Goal: Task Accomplishment & Management: Use online tool/utility

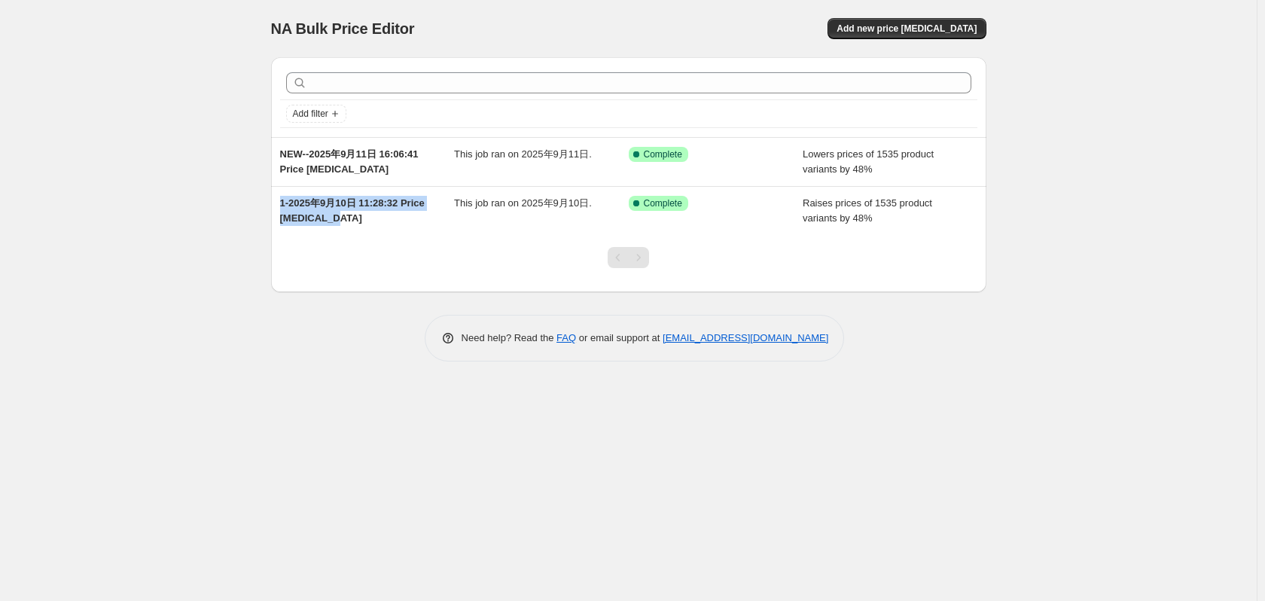
drag, startPoint x: 352, startPoint y: 215, endPoint x: 215, endPoint y: 199, distance: 138.1
click at [215, 199] on div "NA Bulk Price Editor. This page is ready NA Bulk Price Editor Add new price [ME…" at bounding box center [628, 300] width 1257 height 601
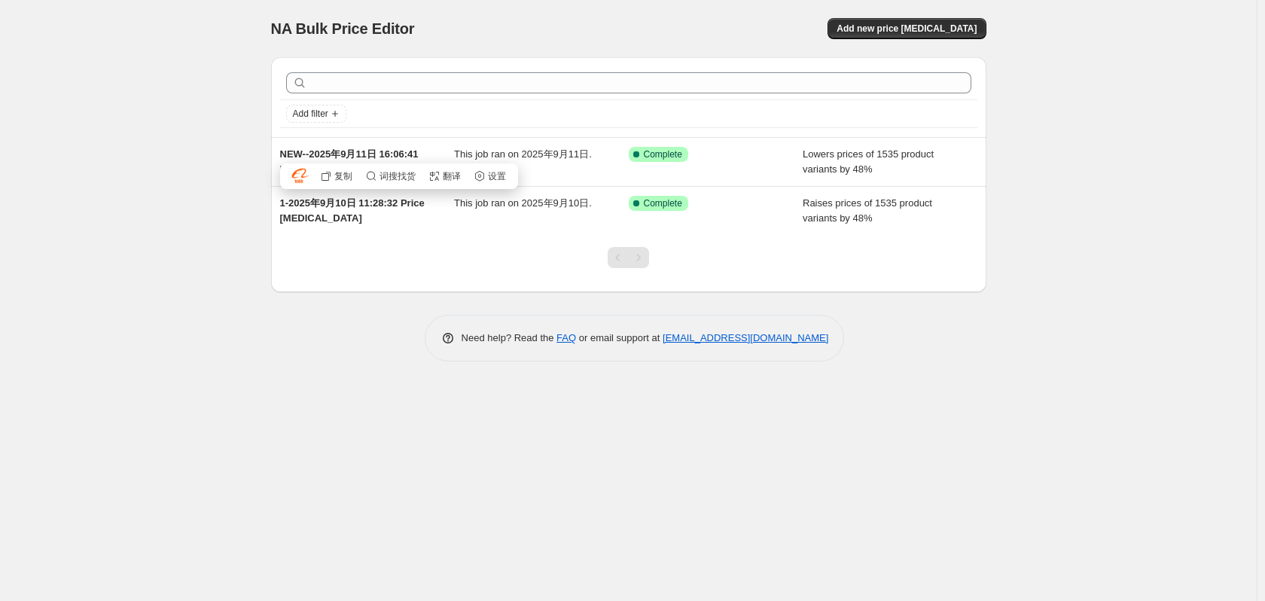
click at [169, 315] on div "NA Bulk Price Editor. This page is ready NA Bulk Price Editor Add new price [ME…" at bounding box center [628, 300] width 1257 height 601
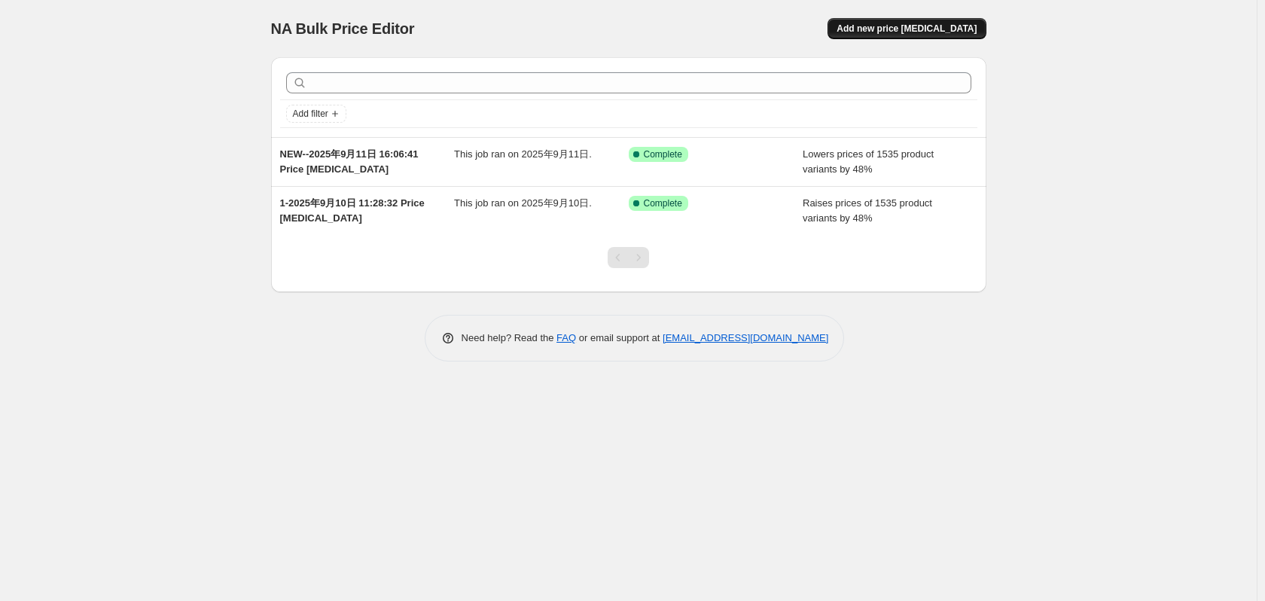
click at [934, 32] on span "Add new price [MEDICAL_DATA]" at bounding box center [907, 29] width 140 height 12
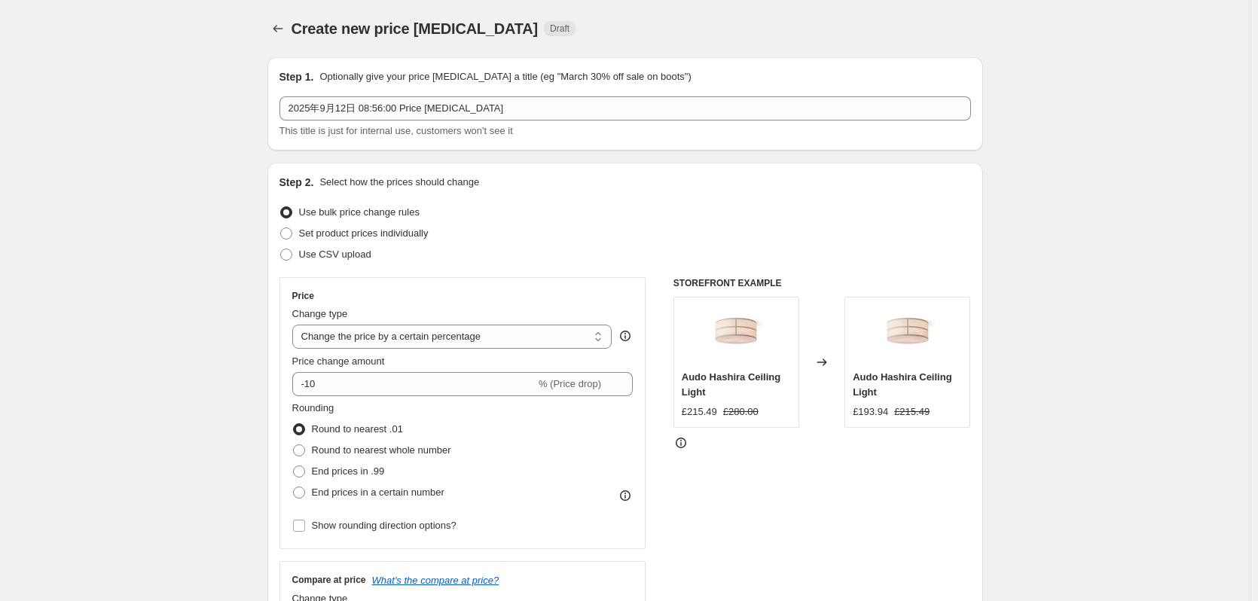
scroll to position [75, 0]
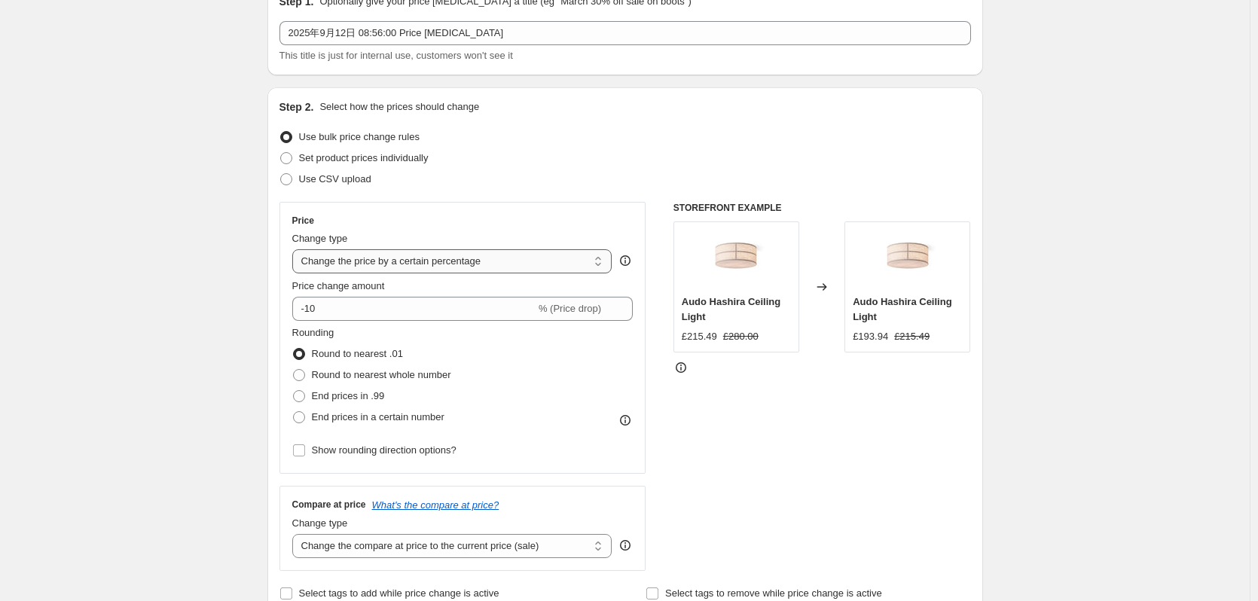
click at [462, 262] on select "Change the price to a certain amount Change the price by a certain amount Chang…" at bounding box center [452, 261] width 320 height 24
click at [438, 264] on select "Change the price to a certain amount Change the price by a certain amount Chang…" at bounding box center [452, 261] width 320 height 24
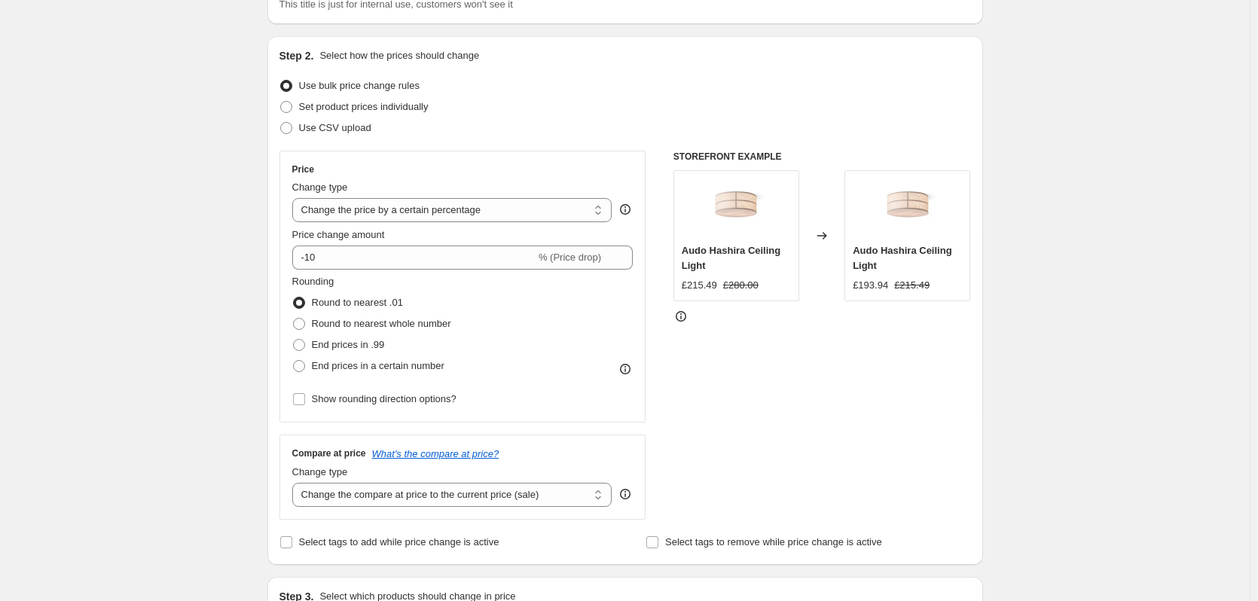
scroll to position [151, 0]
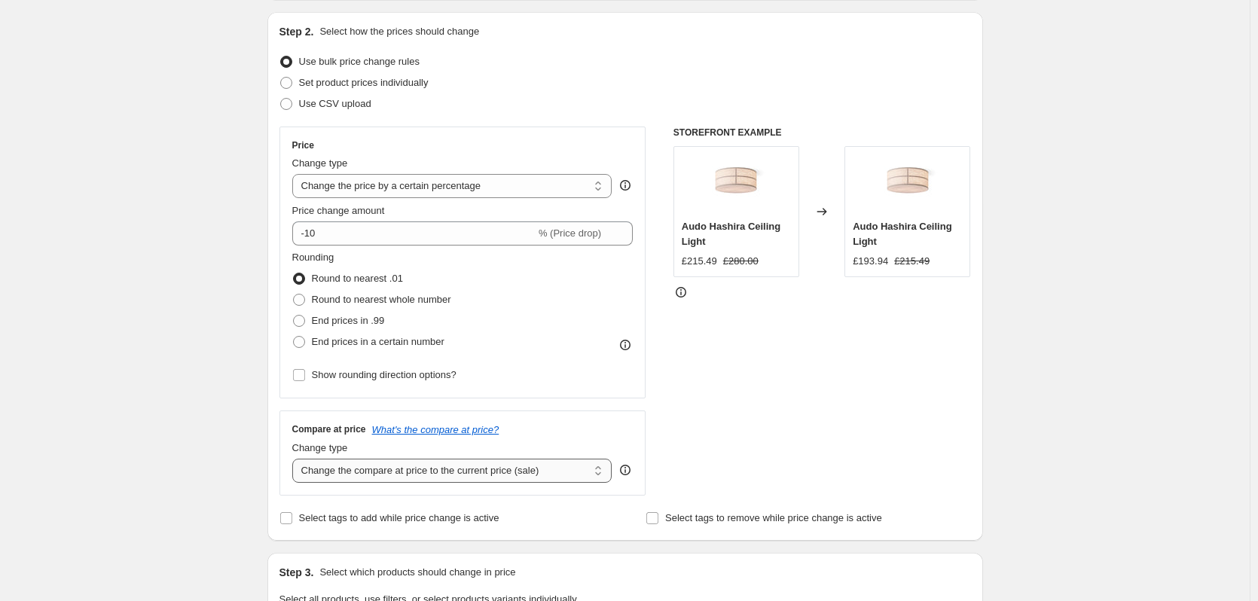
click at [501, 478] on select "Change the compare at price to the current price (sale) Change the compare at p…" at bounding box center [452, 471] width 320 height 24
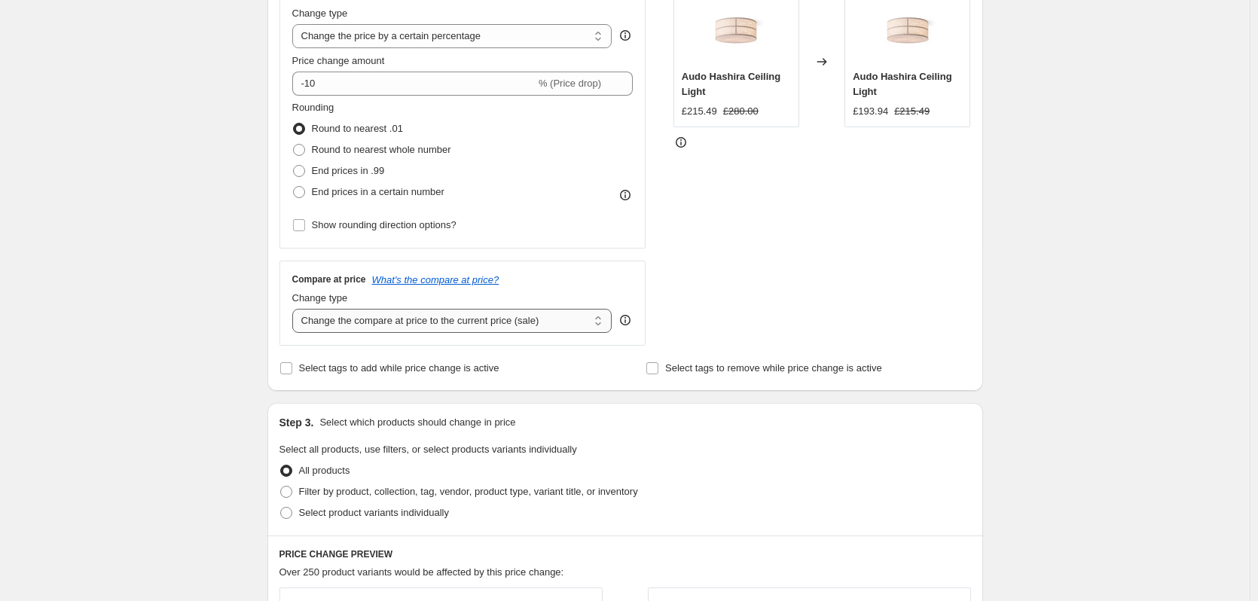
scroll to position [301, 0]
click at [481, 322] on select "Change the compare at price to the current price (sale) Change the compare at p…" at bounding box center [452, 320] width 320 height 24
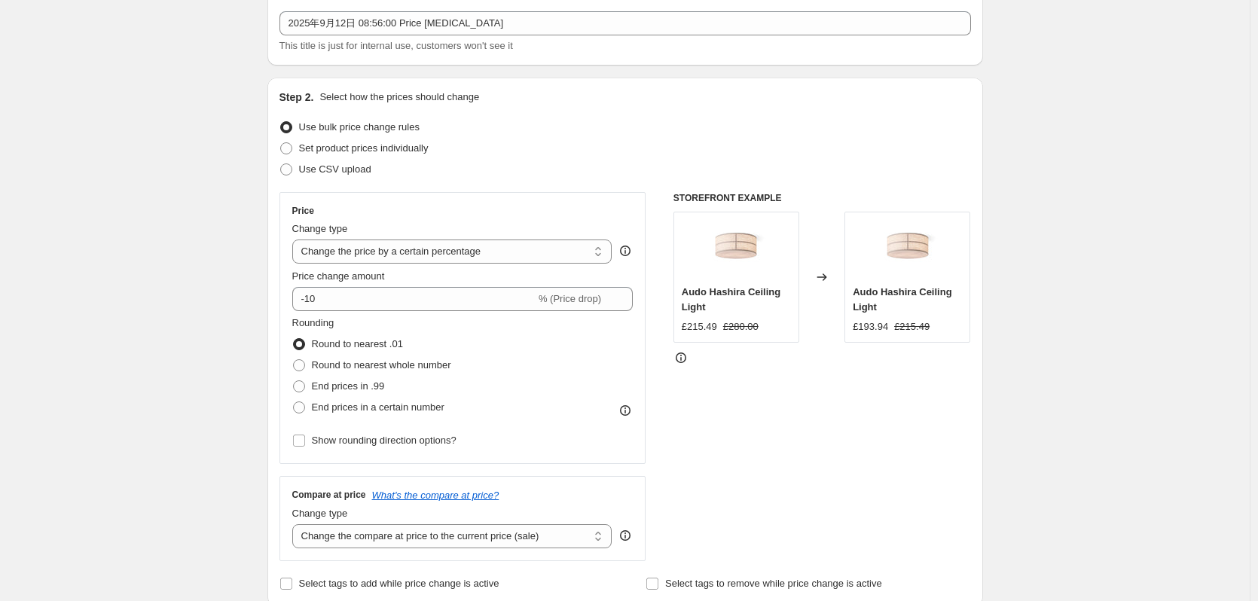
scroll to position [151, 0]
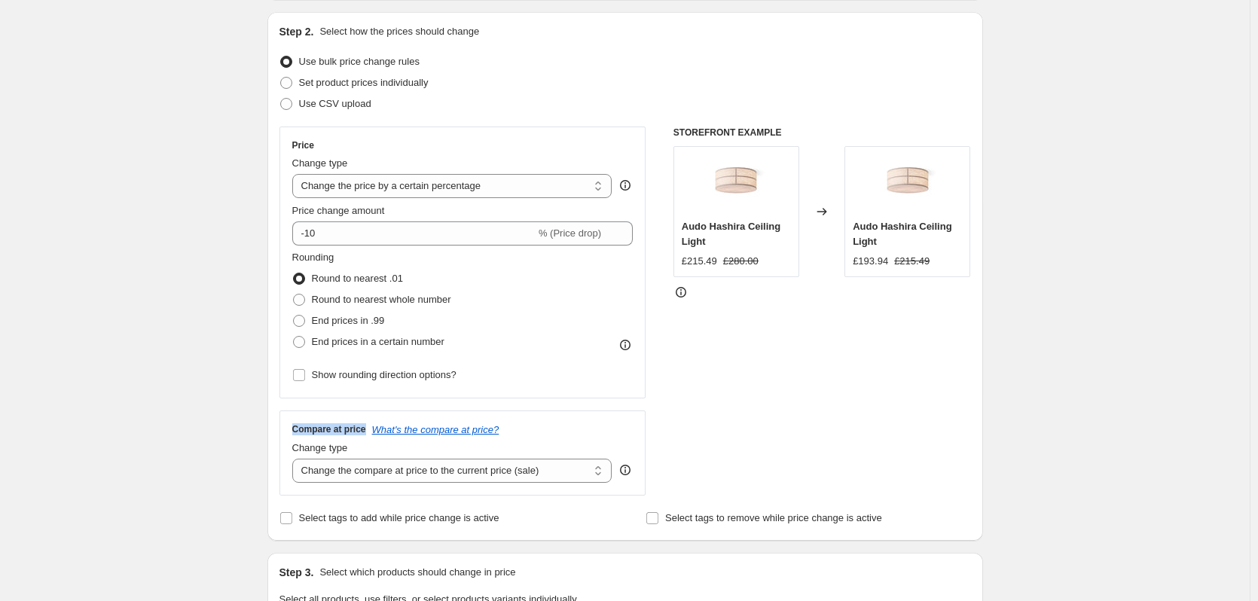
drag, startPoint x: 295, startPoint y: 429, endPoint x: 368, endPoint y: 434, distance: 73.2
click at [366, 434] on h3 "Compare at price" at bounding box center [329, 429] width 74 height 12
copy h3 "Compare at price"
click at [247, 136] on div "Create new price [MEDICAL_DATA]. This page is ready Create new price [MEDICAL_D…" at bounding box center [625, 602] width 1250 height 1506
copy h3 "Price"
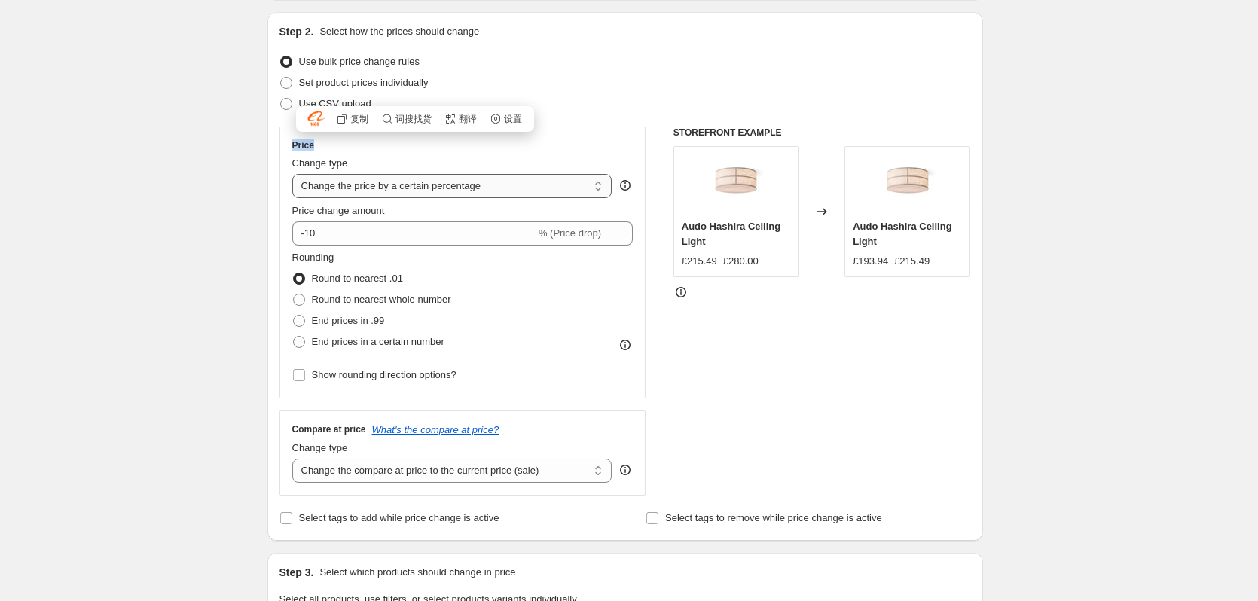
click at [413, 187] on select "Change the price to a certain amount Change the price by a certain amount Chang…" at bounding box center [452, 186] width 320 height 24
select select "no_change"
click at [295, 174] on select "Change the price to a certain amount Change the price by a certain amount Chang…" at bounding box center [452, 186] width 320 height 24
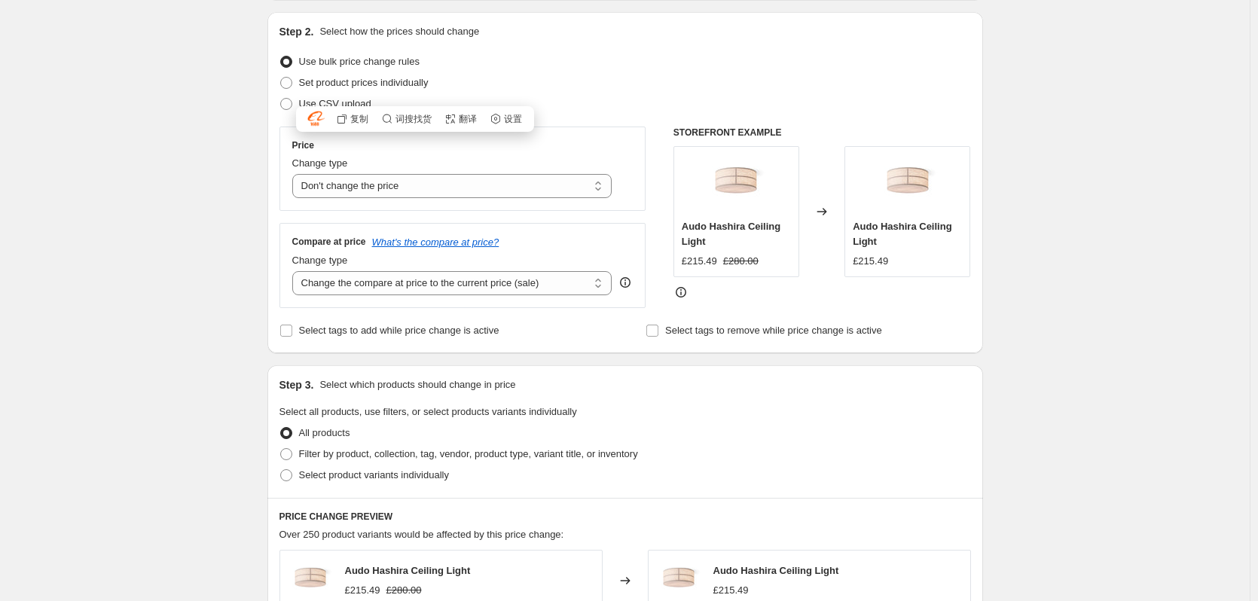
click at [151, 219] on div "Create new price [MEDICAL_DATA]. This page is ready Create new price [MEDICAL_D…" at bounding box center [625, 508] width 1250 height 1318
drag, startPoint x: 276, startPoint y: 147, endPoint x: 263, endPoint y: 147, distance: 12.8
click at [263, 147] on div "Step 1. Optionally give your price [MEDICAL_DATA] a title (eg "March 30% off sa…" at bounding box center [619, 485] width 728 height 1181
click at [398, 143] on div "Price" at bounding box center [462, 145] width 341 height 12
drag, startPoint x: 333, startPoint y: 262, endPoint x: 265, endPoint y: 261, distance: 67.8
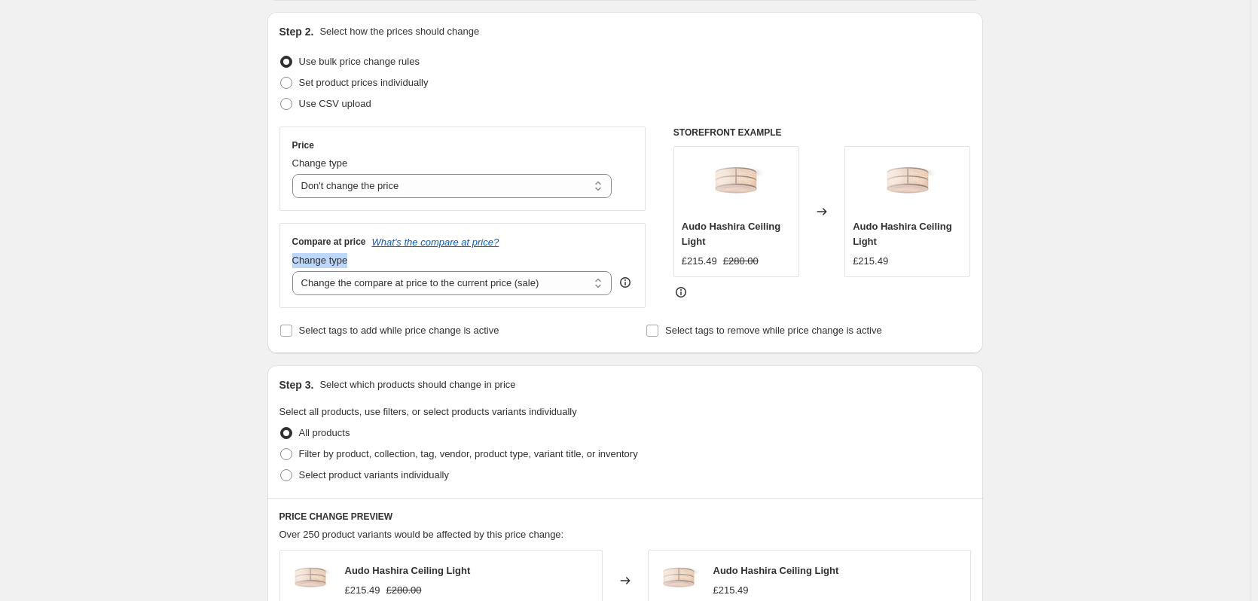
click at [265, 261] on div "Step 1. Optionally give your price [MEDICAL_DATA] a title (eg "March 30% off sa…" at bounding box center [619, 485] width 728 height 1181
click at [354, 264] on div "Change type" at bounding box center [452, 260] width 320 height 15
click at [383, 289] on select "Change the compare at price to the current price (sale) Change the compare at p…" at bounding box center [452, 283] width 320 height 24
click at [492, 293] on select "Change the compare at price to the current price (sale) Change the compare at p…" at bounding box center [452, 283] width 320 height 24
select select "percentage"
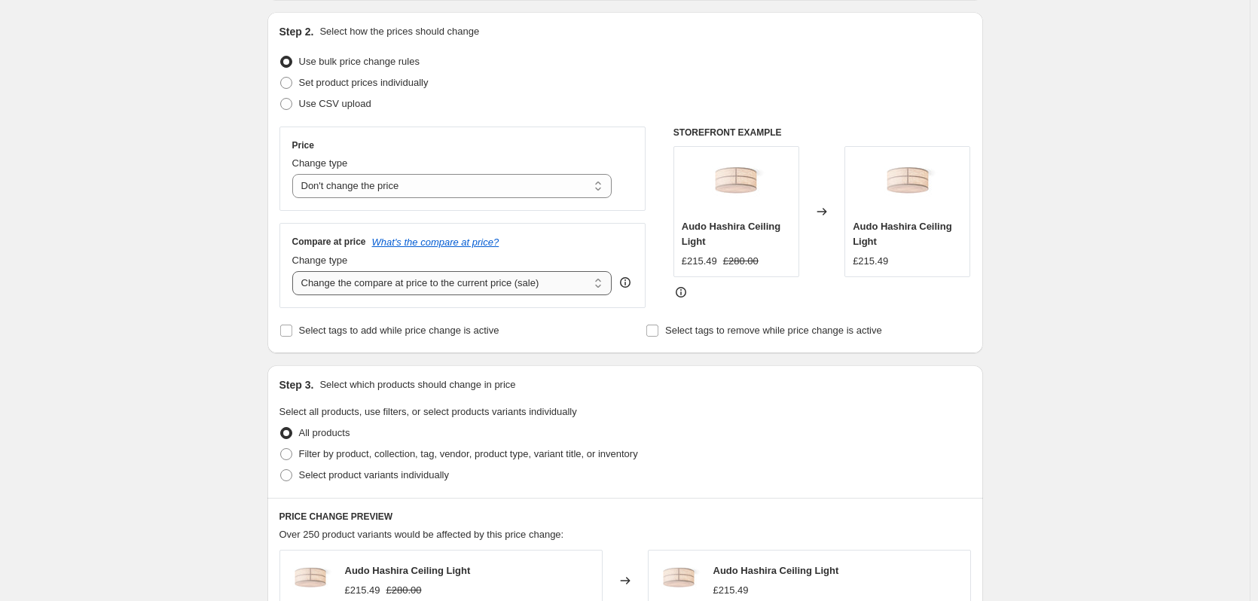
click at [295, 271] on select "Change the compare at price to the current price (sale) Change the compare at p…" at bounding box center [452, 283] width 320 height 24
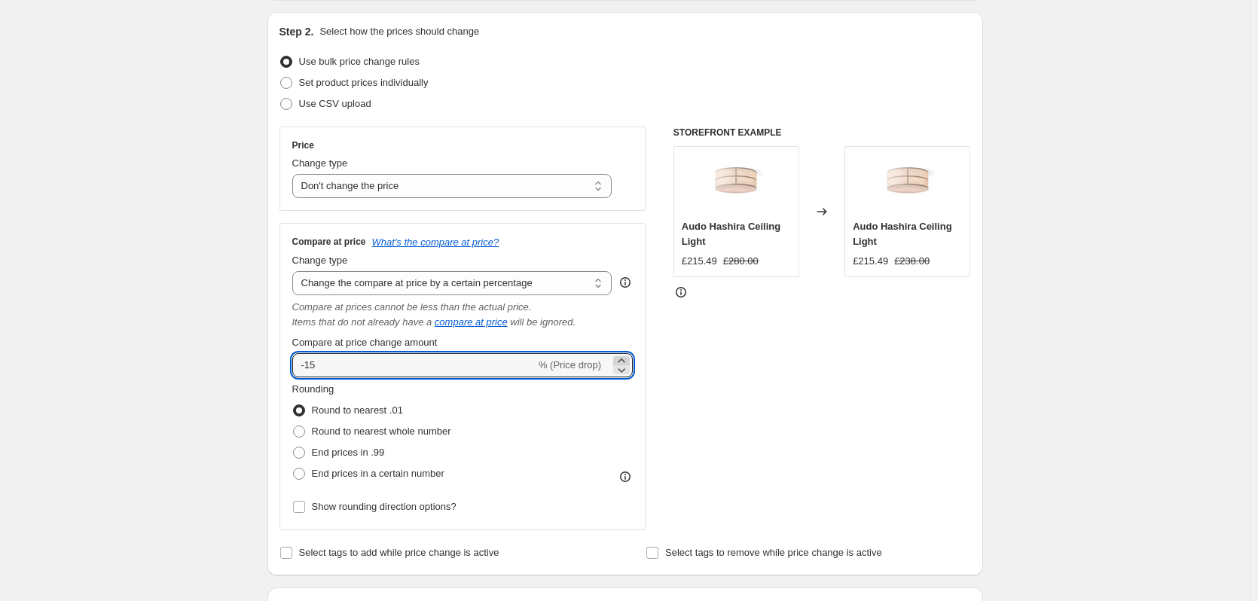
click at [622, 358] on icon at bounding box center [621, 360] width 15 height 15
click at [622, 359] on icon at bounding box center [621, 360] width 15 height 15
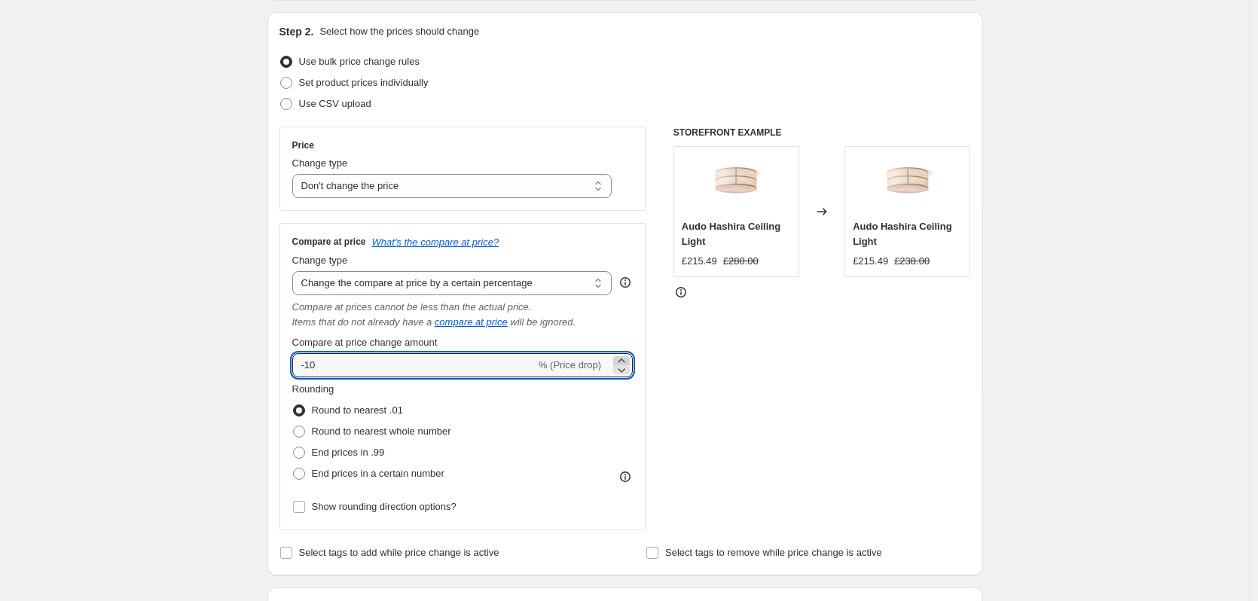
click at [622, 359] on icon at bounding box center [621, 360] width 15 height 15
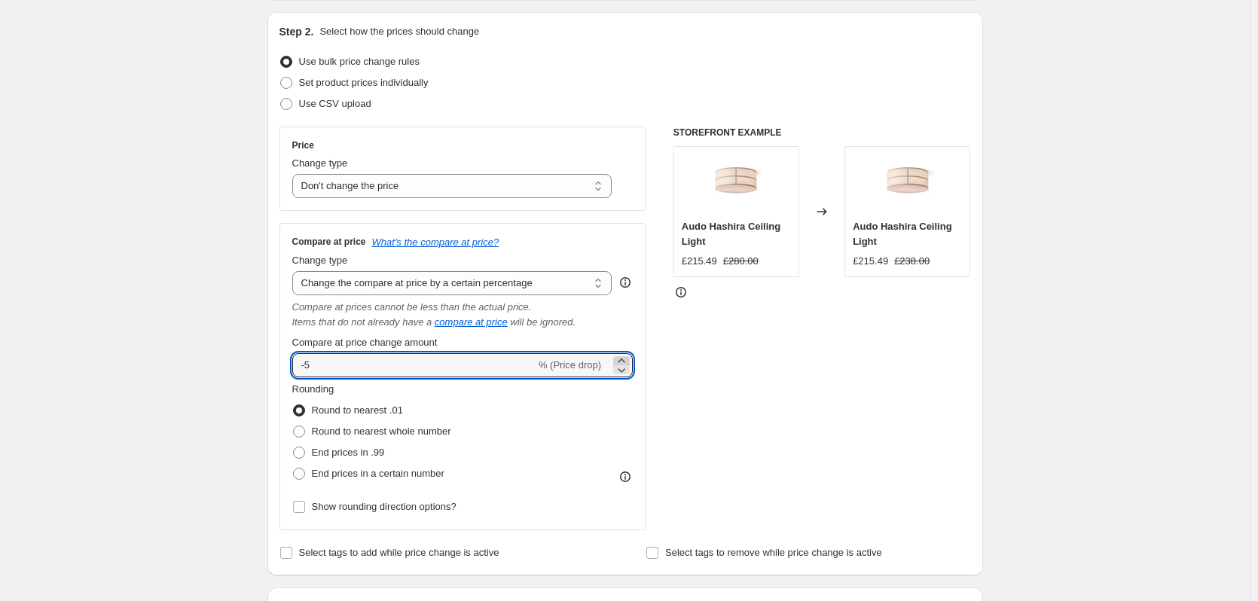
click at [622, 359] on icon at bounding box center [621, 360] width 15 height 15
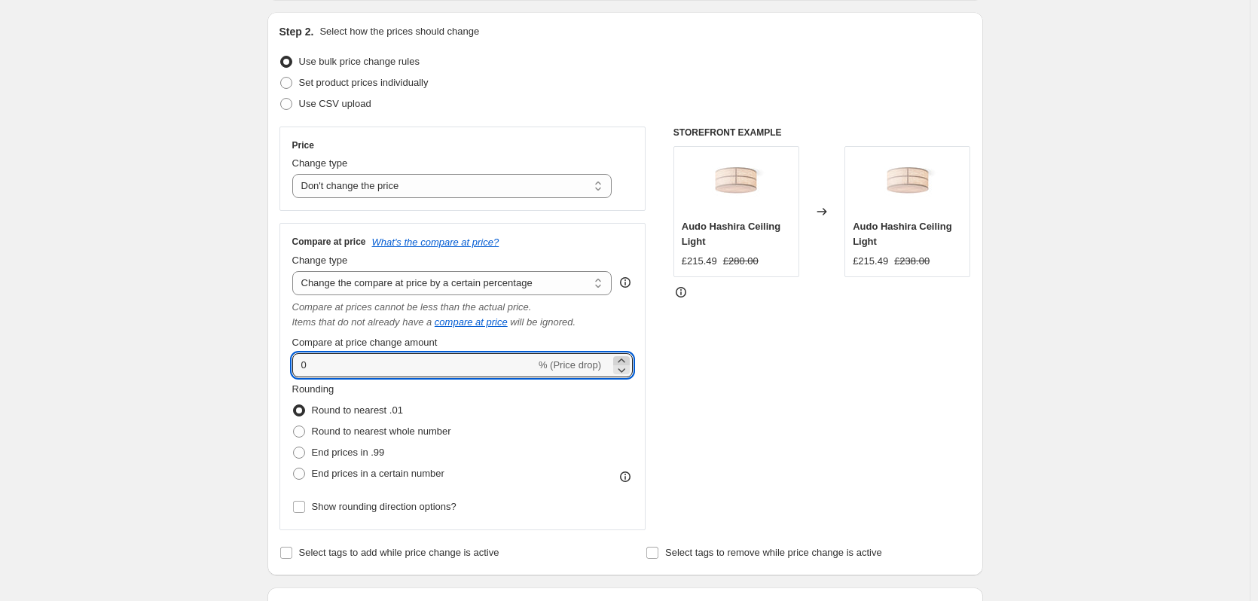
click at [622, 359] on icon at bounding box center [621, 360] width 15 height 15
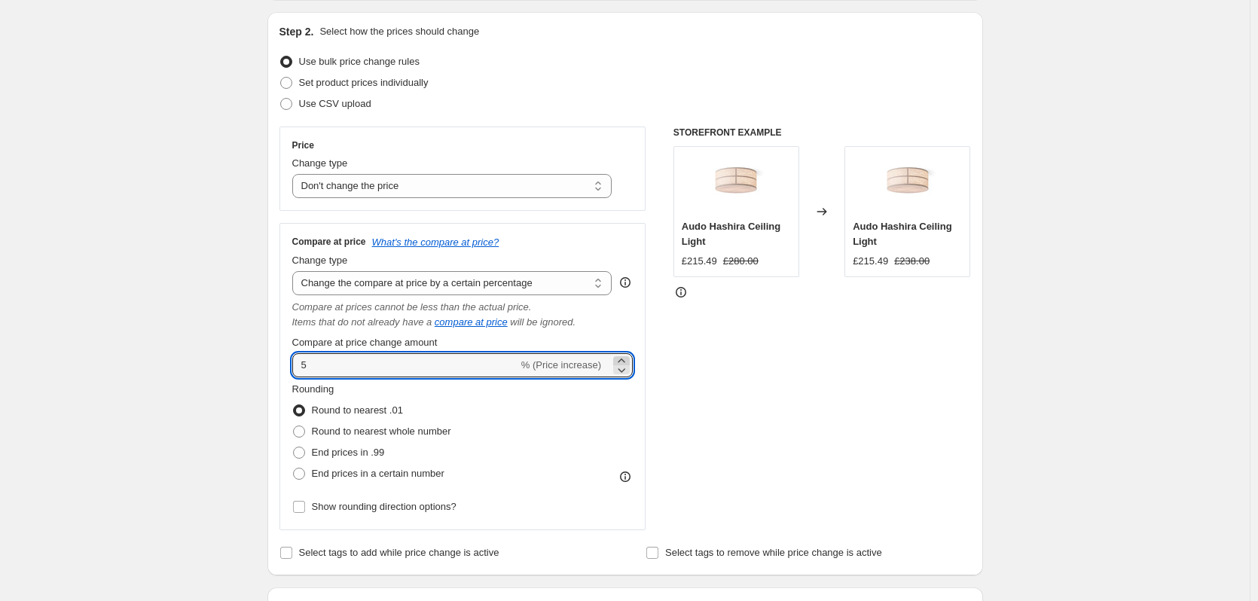
click at [622, 359] on icon at bounding box center [621, 360] width 15 height 15
click at [621, 359] on icon at bounding box center [621, 360] width 15 height 15
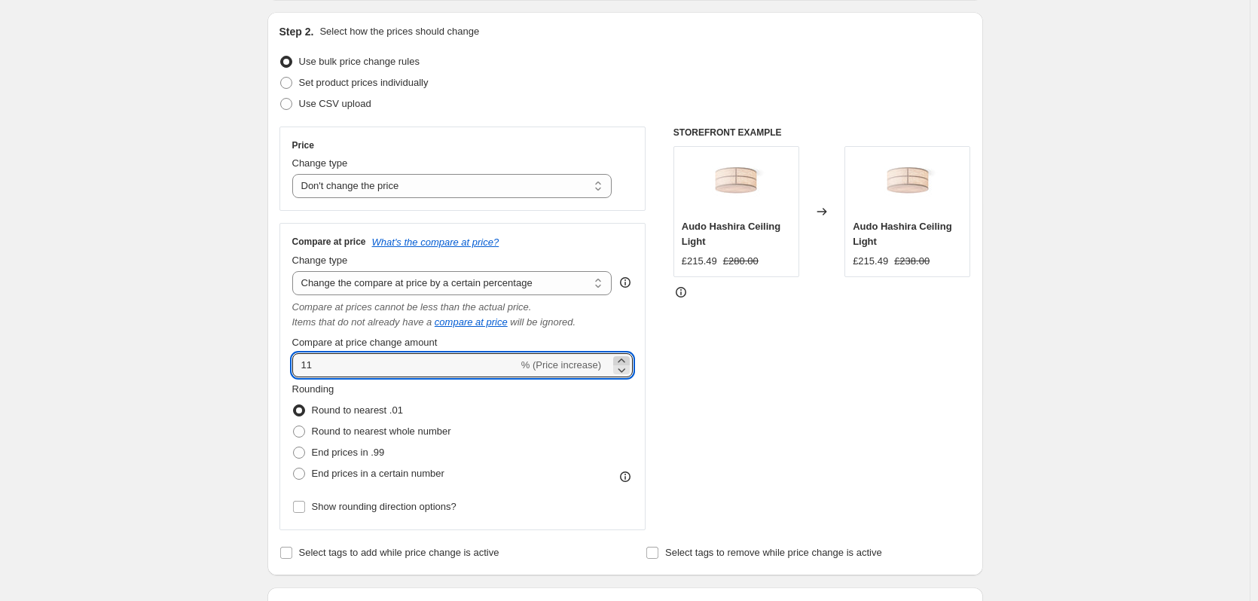
click at [620, 359] on icon at bounding box center [621, 360] width 15 height 15
click at [621, 361] on icon at bounding box center [621, 360] width 15 height 15
click at [616, 362] on div "16 % (Price increase)" at bounding box center [462, 365] width 341 height 24
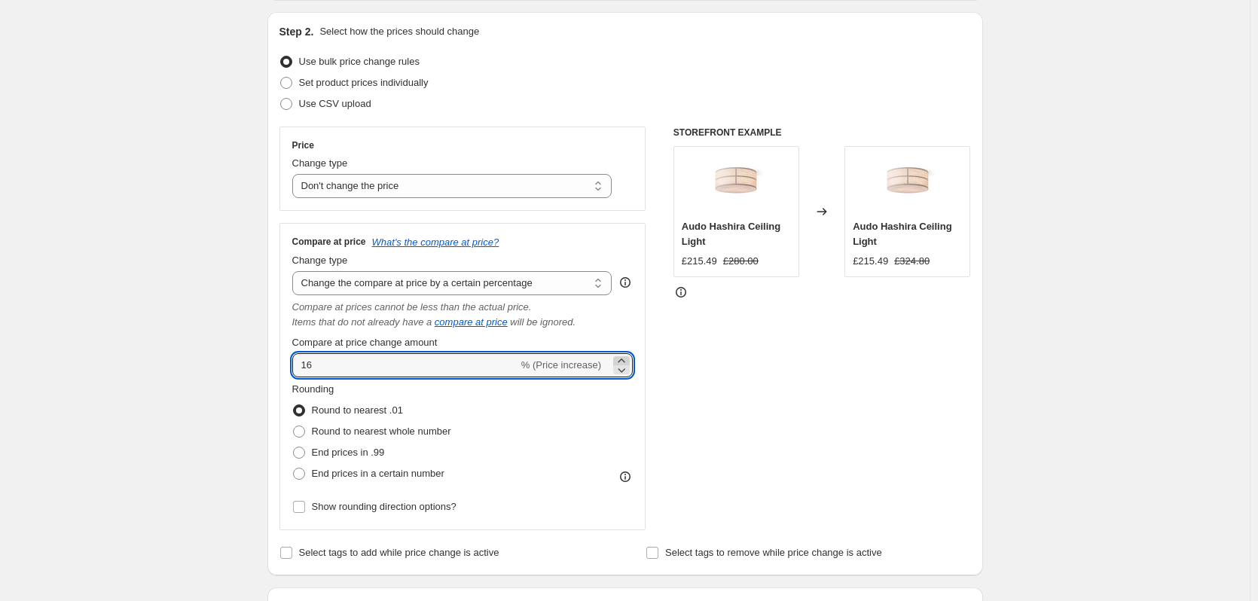
click at [629, 362] on icon at bounding box center [621, 360] width 15 height 15
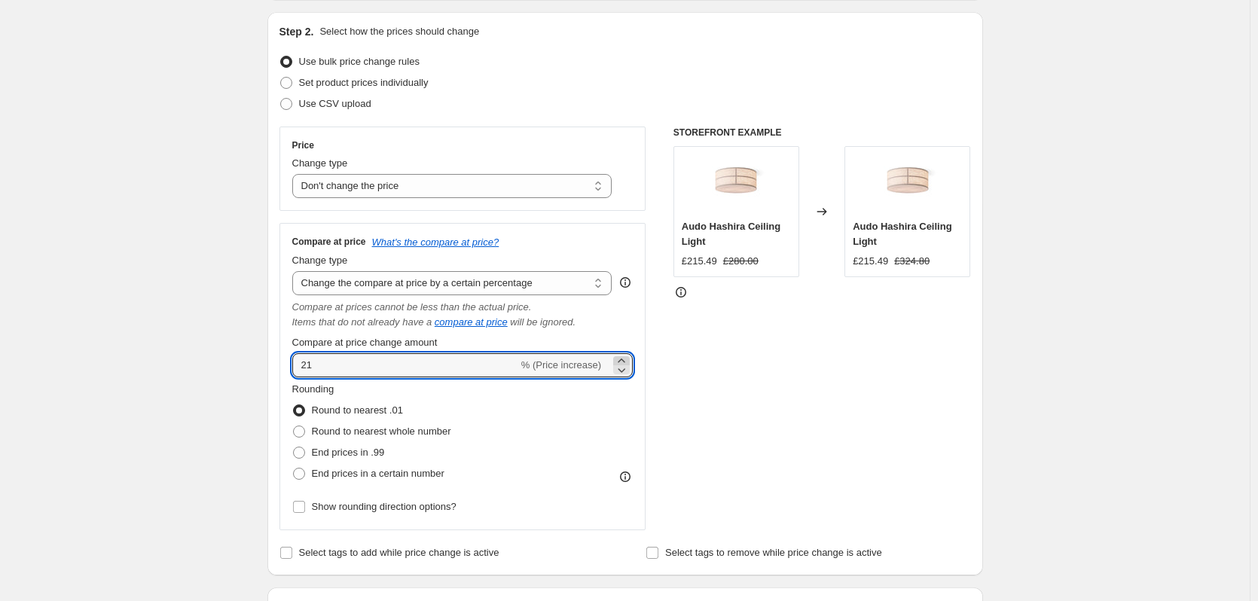
click at [629, 362] on icon at bounding box center [621, 360] width 15 height 15
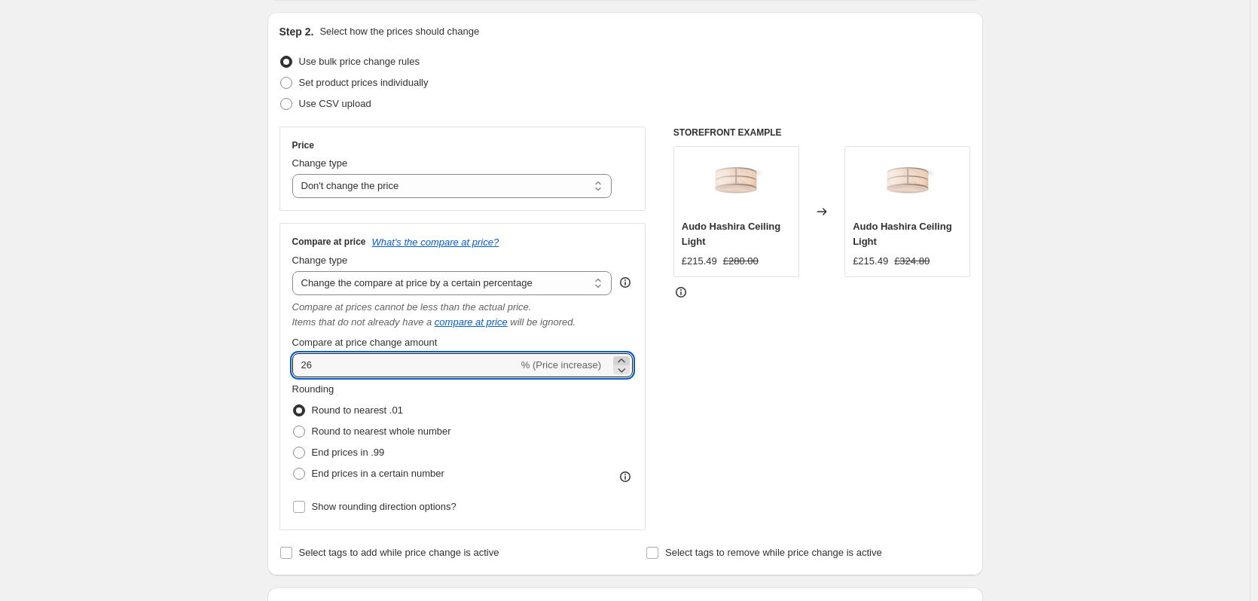
click at [629, 362] on icon at bounding box center [621, 360] width 15 height 15
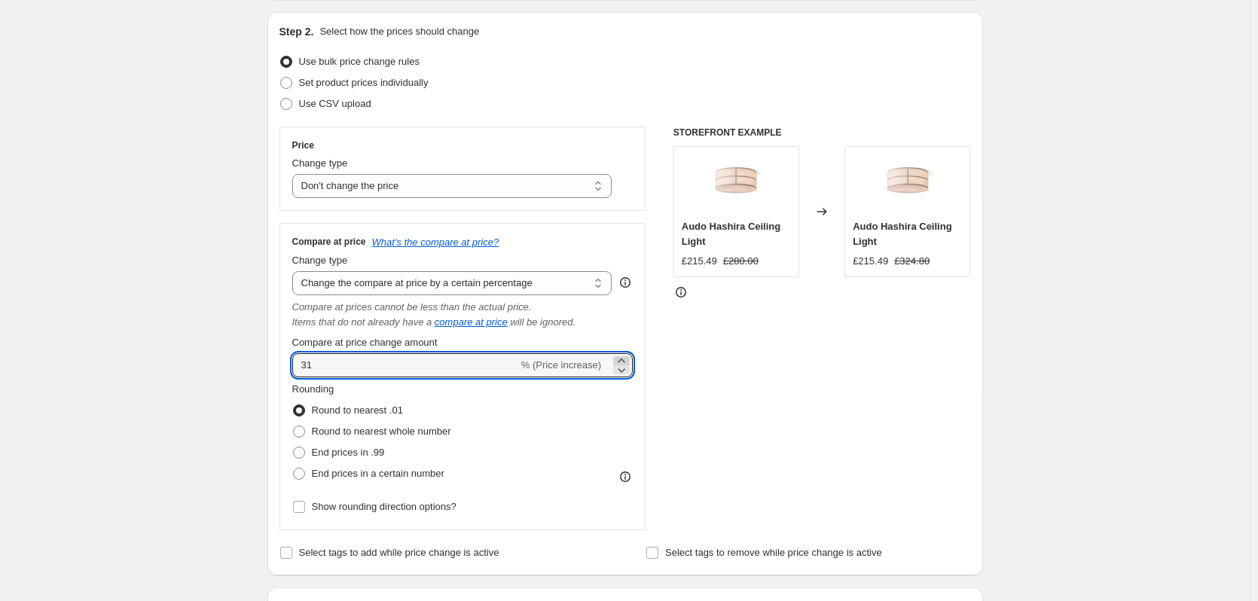
click at [629, 362] on icon at bounding box center [621, 360] width 15 height 15
click at [626, 368] on icon at bounding box center [621, 369] width 15 height 15
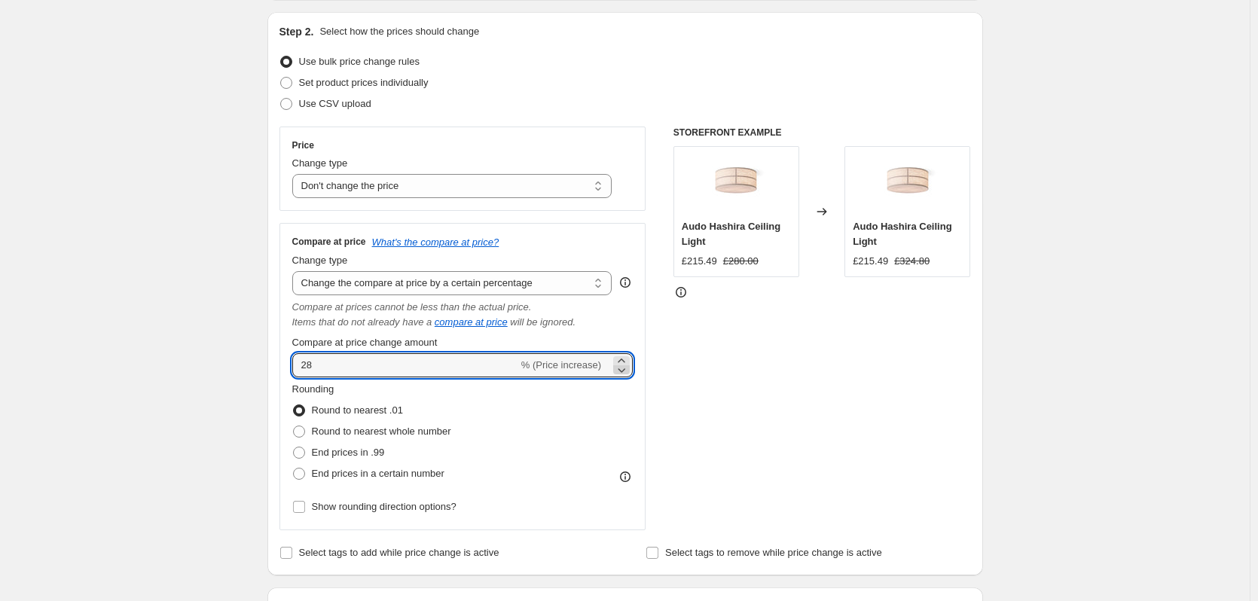
click at [626, 368] on icon at bounding box center [621, 369] width 15 height 15
type input "27"
click at [774, 403] on div "STOREFRONT EXAMPLE [PERSON_NAME] Ceiling Light £215.49 £280.00 Changed to Audo …" at bounding box center [822, 329] width 298 height 404
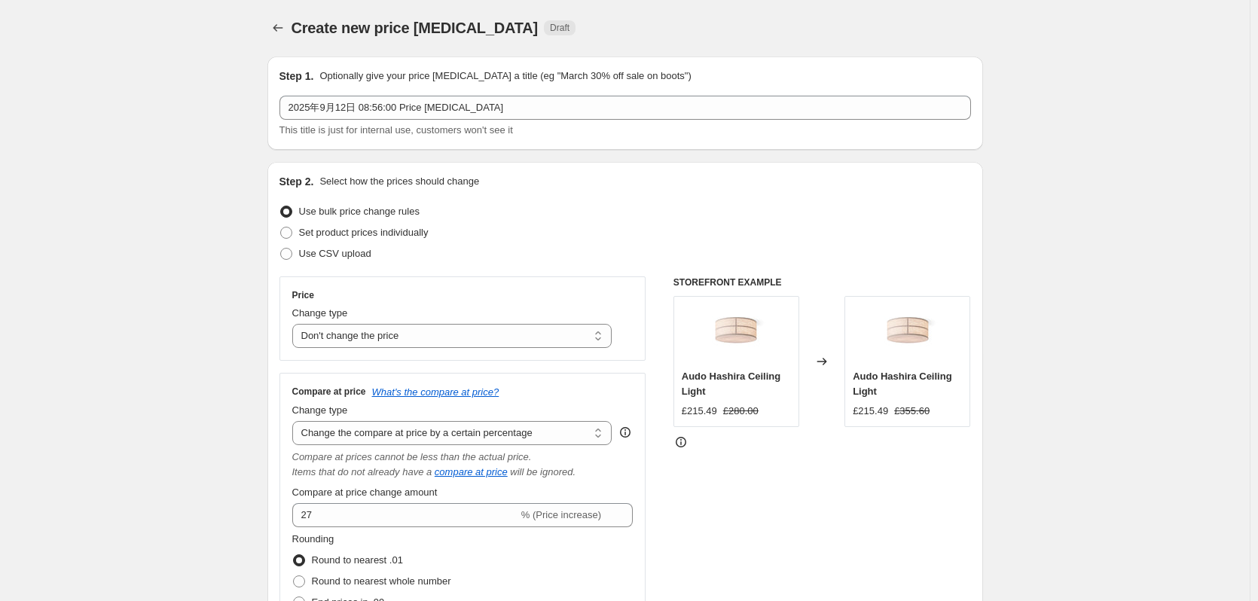
scroll to position [0, 0]
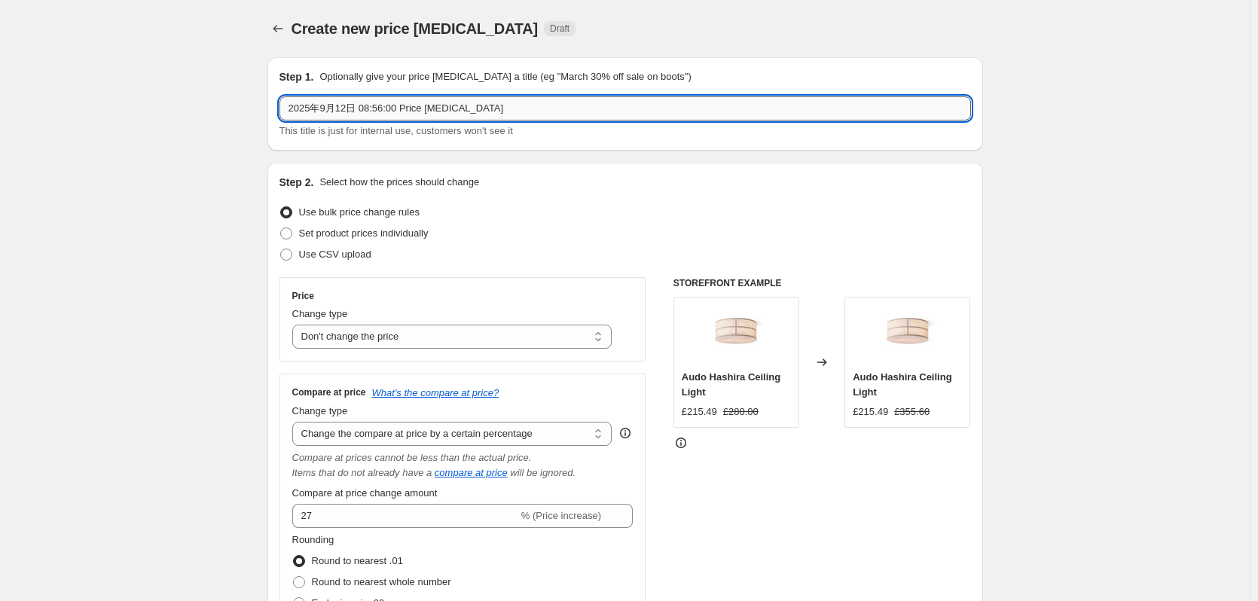
drag, startPoint x: 293, startPoint y: 105, endPoint x: 304, endPoint y: 115, distance: 14.4
click at [293, 105] on input "2025年9月12日 08:56:00 Price [MEDICAL_DATA]" at bounding box center [624, 108] width 691 height 24
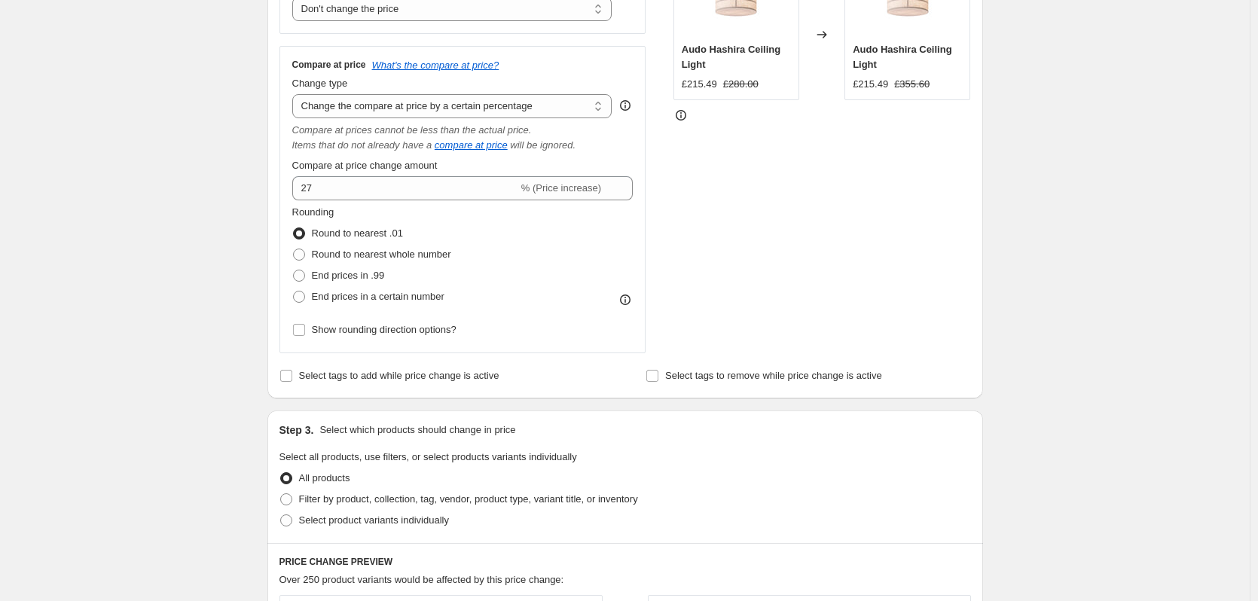
scroll to position [301, 0]
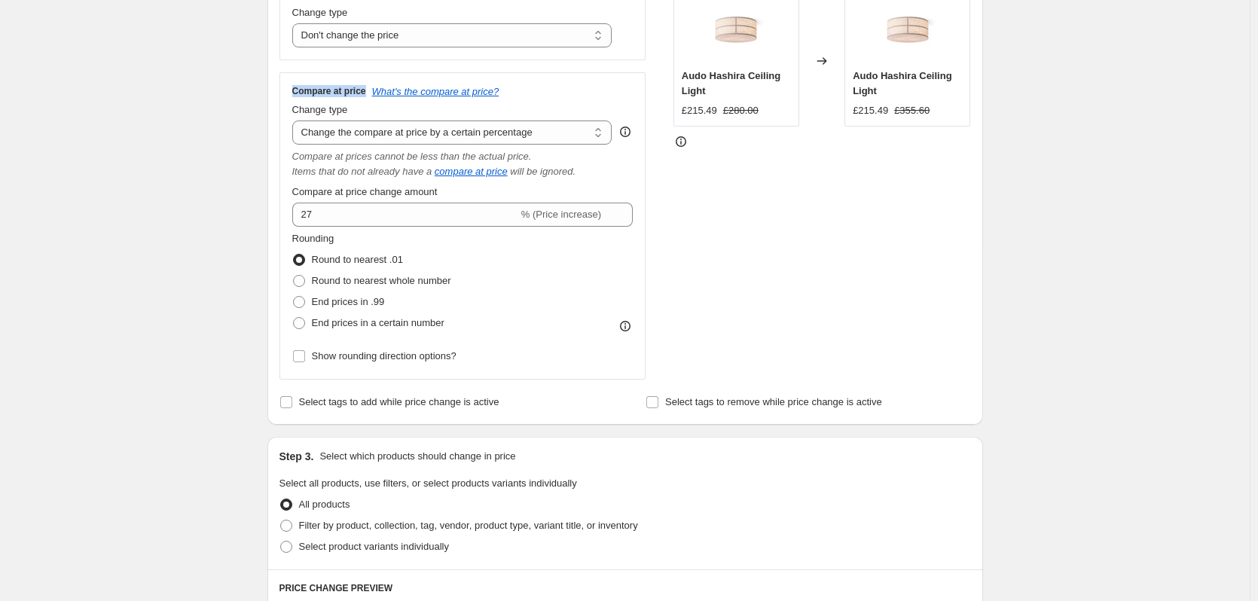
drag, startPoint x: 295, startPoint y: 90, endPoint x: 368, endPoint y: 94, distance: 73.2
click at [368, 94] on div "Compare at price What's the compare at price?" at bounding box center [462, 91] width 341 height 12
copy h3 "Compare at price"
click at [1006, 417] on div "Create new price [MEDICAL_DATA]. This page is ready Create new price [MEDICAL_D…" at bounding box center [625, 469] width 1250 height 1540
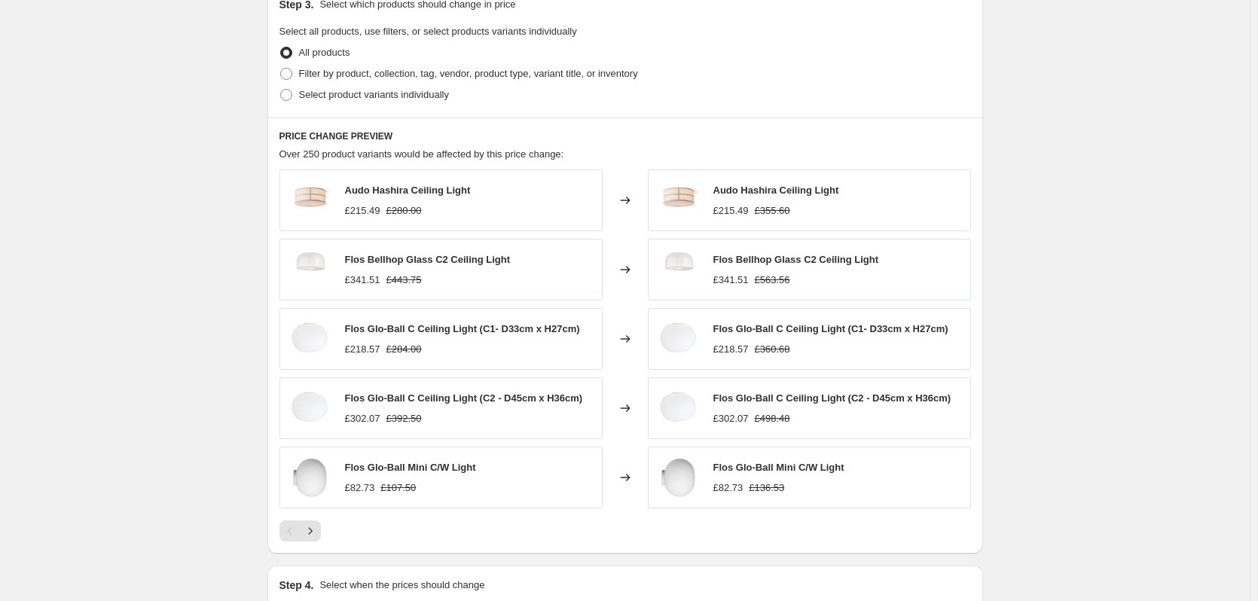
scroll to position [940, 0]
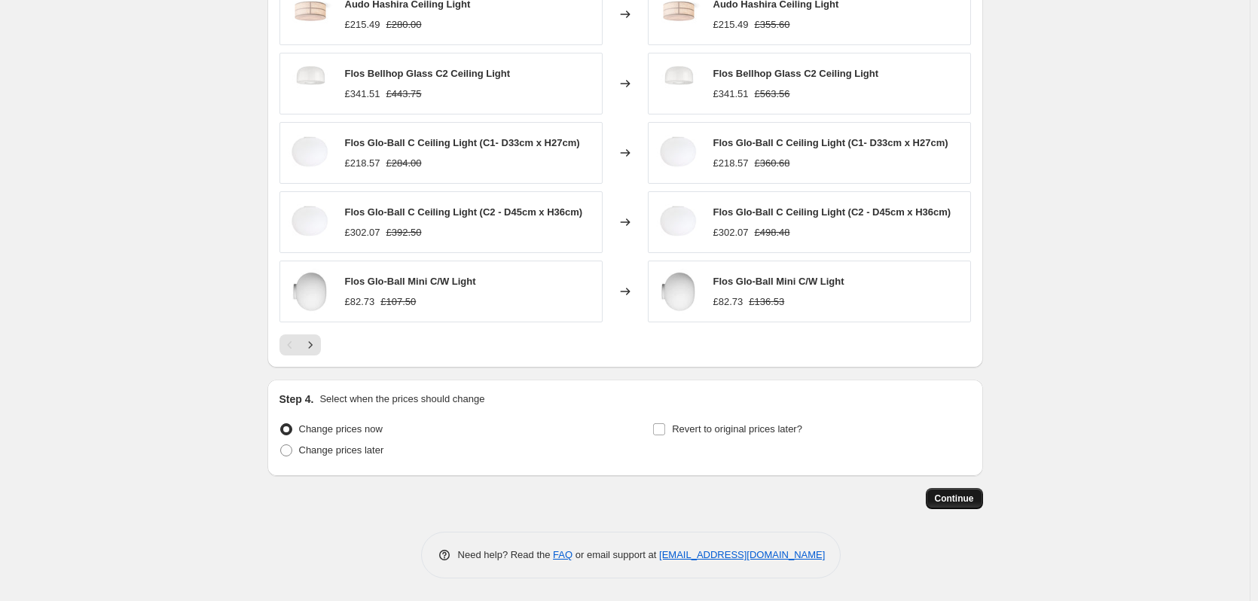
click at [962, 499] on span "Continue" at bounding box center [954, 499] width 39 height 12
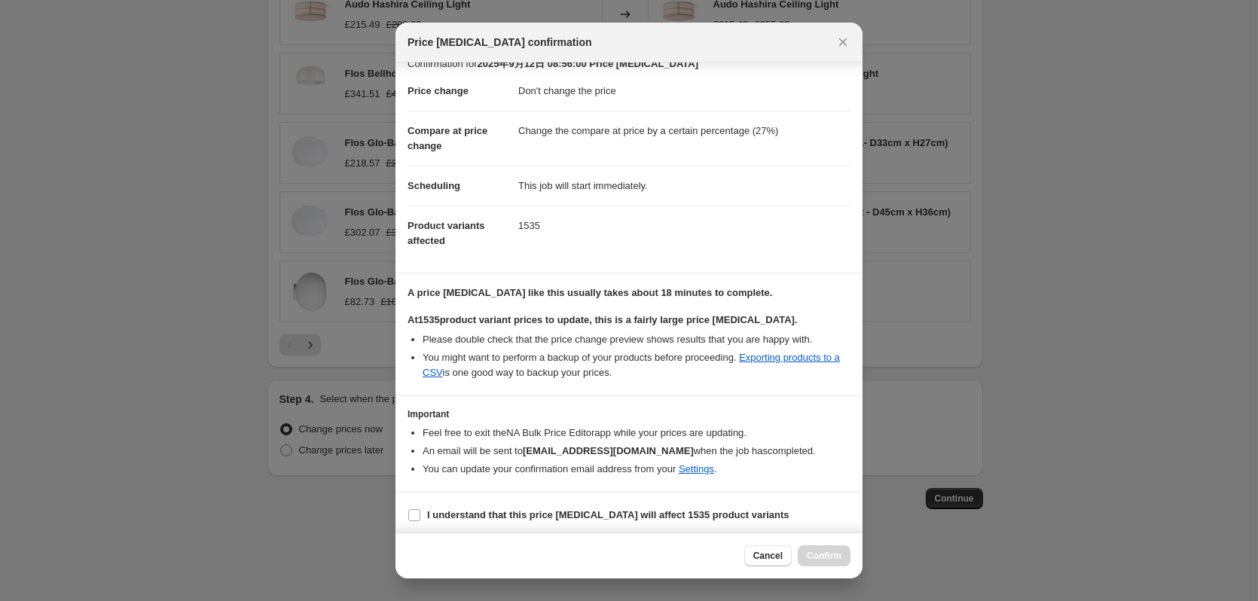
scroll to position [23, 0]
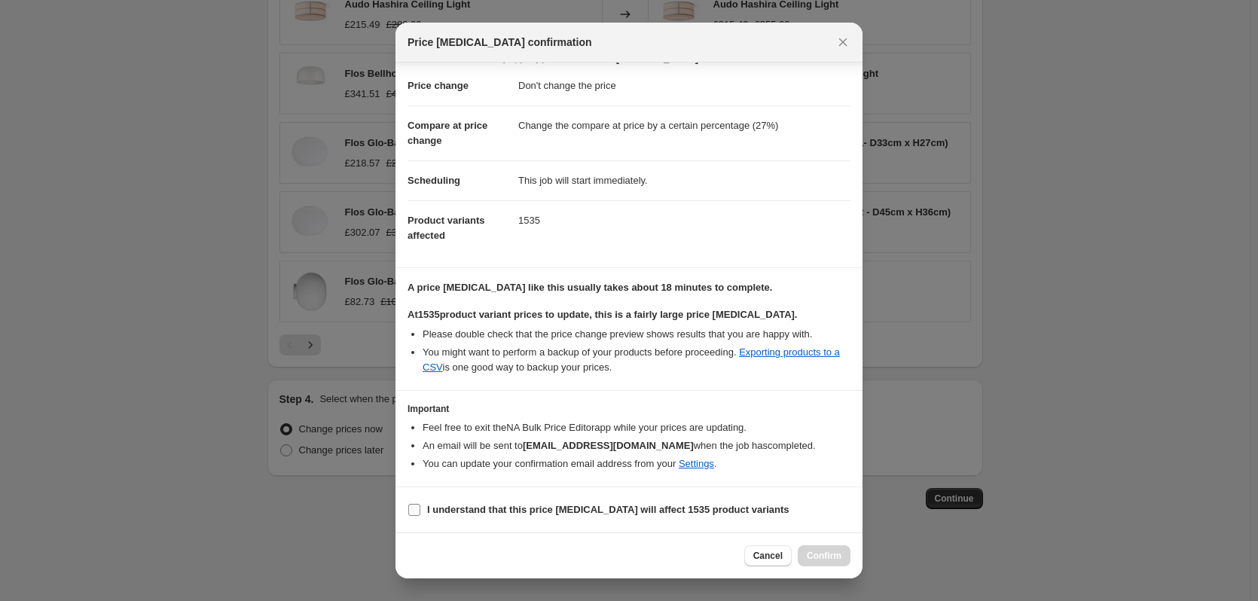
click at [662, 514] on b "I understand that this price [MEDICAL_DATA] will affect 1535 product variants" at bounding box center [608, 509] width 362 height 11
click at [420, 514] on input "I understand that this price [MEDICAL_DATA] will affect 1535 product variants" at bounding box center [414, 510] width 12 height 12
checkbox input "true"
click at [823, 563] on button "Confirm" at bounding box center [824, 555] width 53 height 21
